Goal: Book appointment/travel/reservation

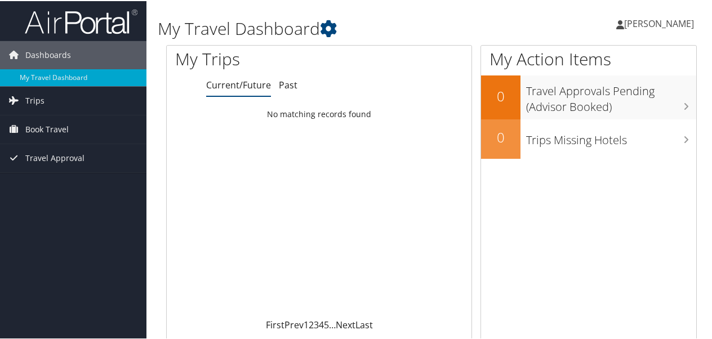
click at [309, 215] on div "Loading... No matching records found" at bounding box center [319, 210] width 305 height 214
click at [61, 125] on span "Book Travel" at bounding box center [46, 128] width 43 height 28
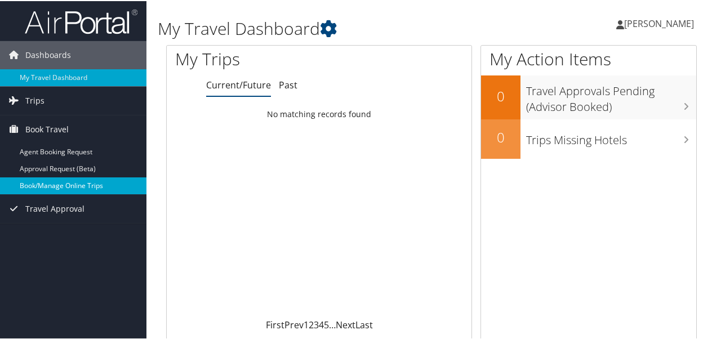
click at [53, 186] on link "Book/Manage Online Trips" at bounding box center [73, 184] width 146 height 17
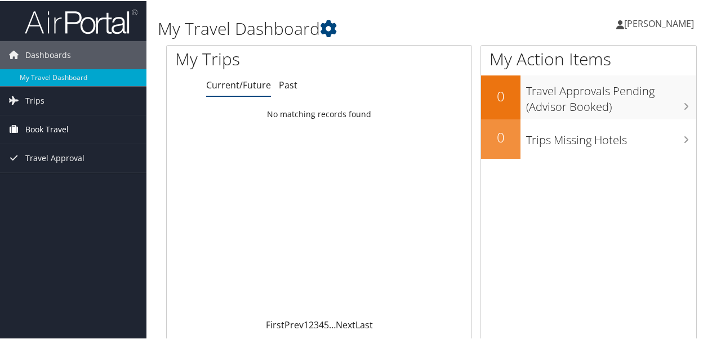
click at [41, 128] on span "Book Travel" at bounding box center [46, 128] width 43 height 28
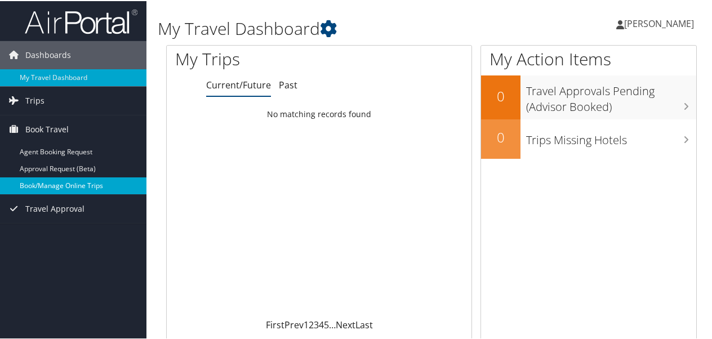
click at [34, 180] on link "Book/Manage Online Trips" at bounding box center [73, 184] width 146 height 17
click at [39, 185] on link "Book/Manage Online Trips" at bounding box center [73, 184] width 146 height 17
